Goal: Entertainment & Leisure: Consume media (video, audio)

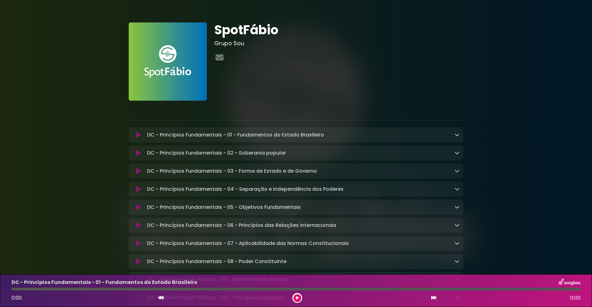
click at [297, 297] on icon at bounding box center [297, 298] width 3 height 4
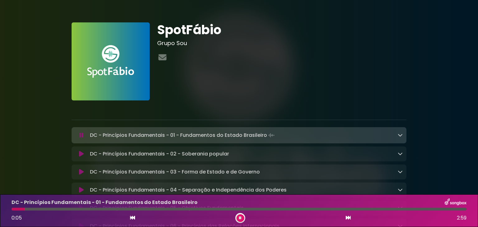
click at [240, 218] on icon at bounding box center [240, 218] width 2 height 4
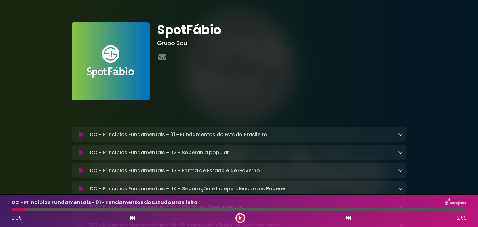
click at [240, 218] on icon at bounding box center [240, 218] width 3 height 4
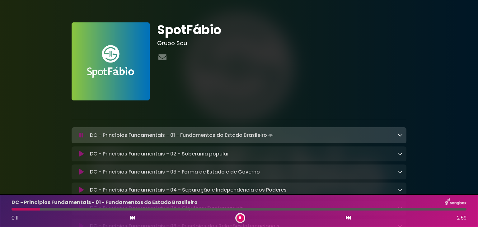
click at [240, 218] on icon at bounding box center [240, 218] width 2 height 4
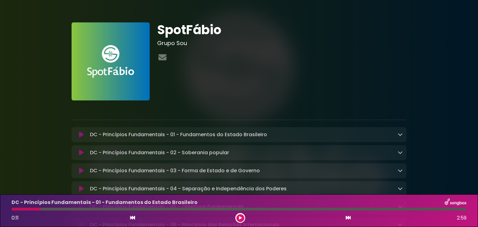
click at [240, 218] on icon at bounding box center [240, 218] width 3 height 4
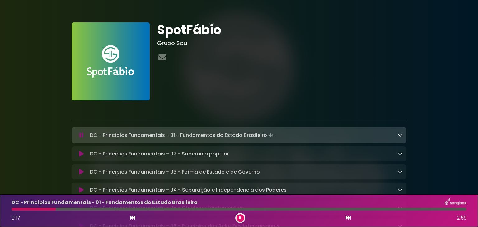
click at [240, 218] on icon at bounding box center [240, 218] width 2 height 4
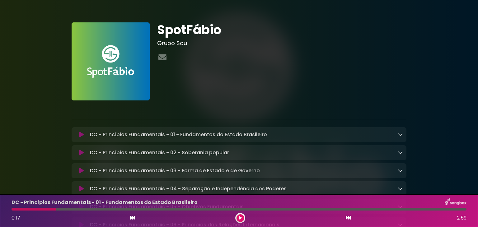
click at [240, 218] on icon at bounding box center [240, 218] width 3 height 4
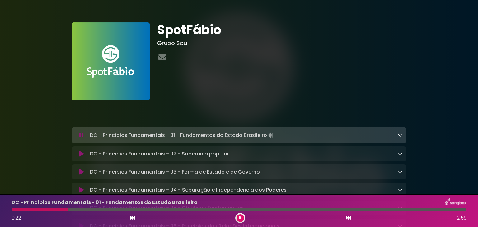
click at [240, 218] on icon at bounding box center [240, 218] width 2 height 4
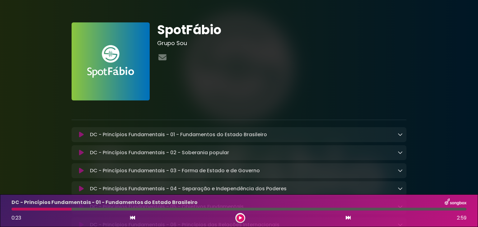
click at [240, 218] on icon at bounding box center [240, 218] width 3 height 4
